Goal: Task Accomplishment & Management: Use online tool/utility

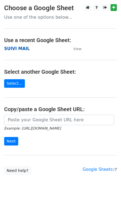
click at [25, 48] on strong "SUIVI MAIL" at bounding box center [17, 48] width 26 height 5
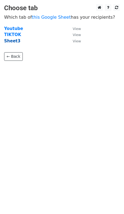
click at [15, 42] on strong "Sheet3" at bounding box center [12, 41] width 16 height 5
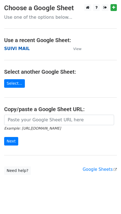
click at [15, 48] on strong "SUIVI MAIL" at bounding box center [17, 48] width 26 height 5
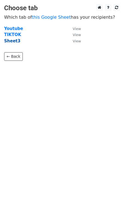
click at [10, 42] on strong "Sheet3" at bounding box center [12, 41] width 16 height 5
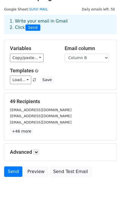
scroll to position [21, 0]
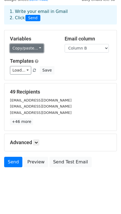
click at [35, 48] on link "Copy/paste..." at bounding box center [27, 48] width 34 height 9
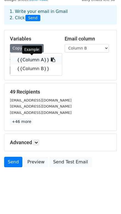
click at [35, 60] on link "{{Column A}}" at bounding box center [35, 60] width 51 height 9
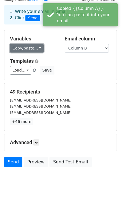
click at [34, 48] on link "Copy/paste..." at bounding box center [27, 48] width 34 height 9
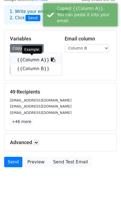
click at [51, 58] on icon at bounding box center [53, 60] width 4 height 4
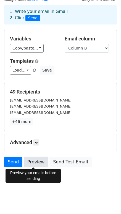
click at [31, 162] on link "Preview" at bounding box center [36, 162] width 24 height 10
click at [34, 163] on link "Preview" at bounding box center [36, 162] width 24 height 10
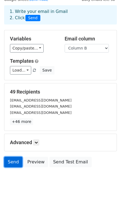
click at [13, 162] on link "Send" at bounding box center [13, 162] width 18 height 10
